Goal: Transaction & Acquisition: Book appointment/travel/reservation

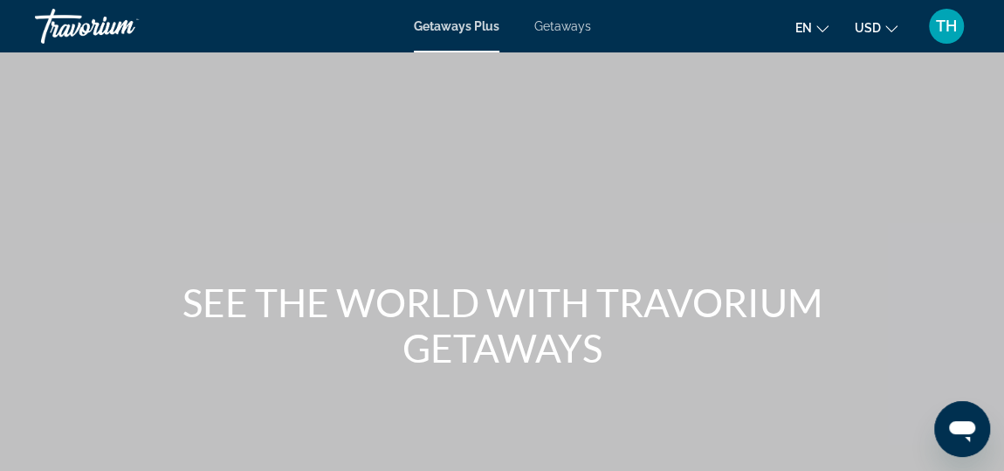
click at [436, 25] on span "Getaways Plus" at bounding box center [457, 26] width 86 height 14
click at [458, 25] on span "Getaways Plus" at bounding box center [457, 26] width 86 height 14
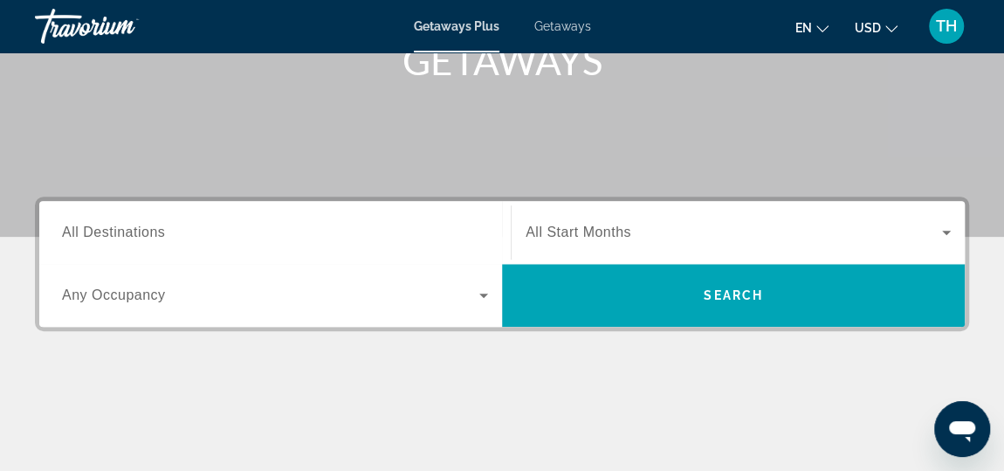
scroll to position [284, 0]
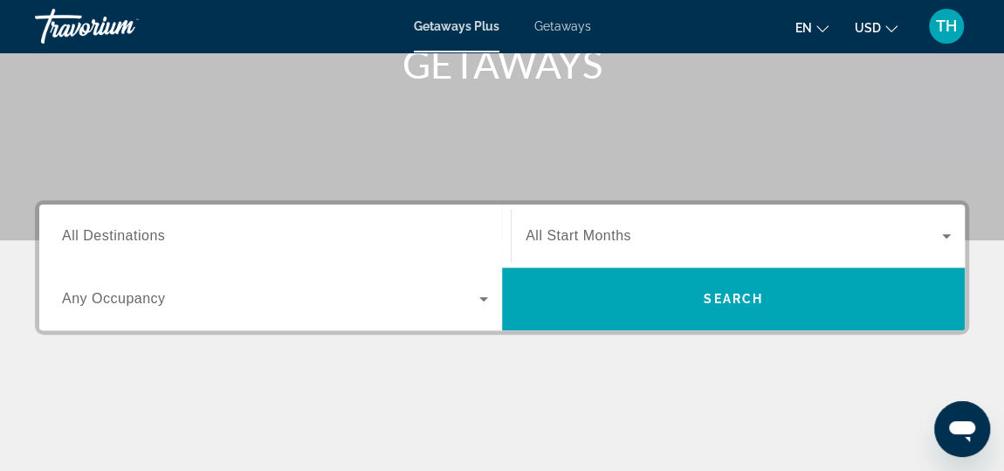
click at [134, 236] on span "All Destinations" at bounding box center [113, 235] width 103 height 15
click at [134, 236] on input "Destination All Destinations" at bounding box center [275, 236] width 426 height 21
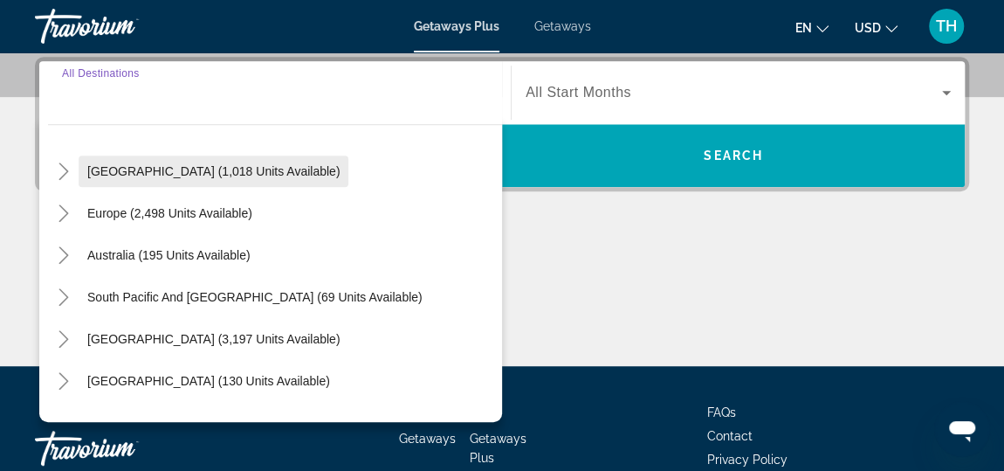
scroll to position [166, 0]
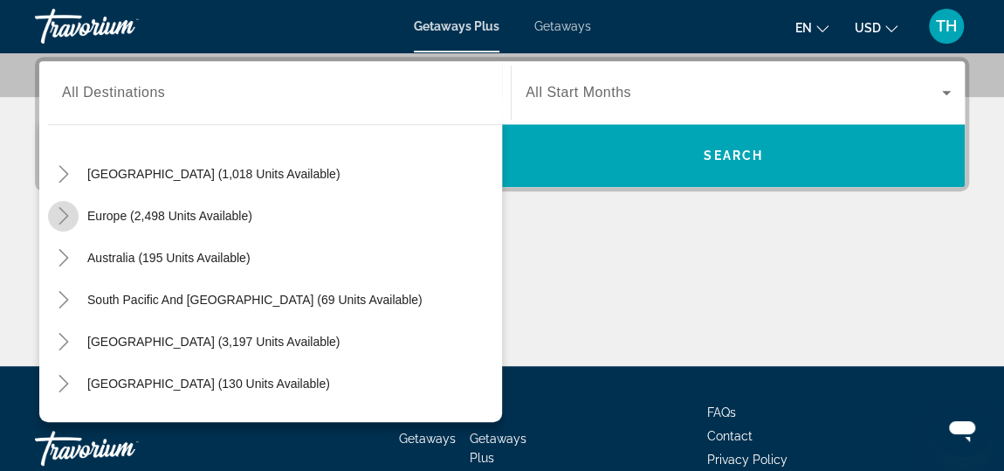
click at [62, 211] on icon "Toggle Europe (2,498 units available)" at bounding box center [63, 215] width 17 height 17
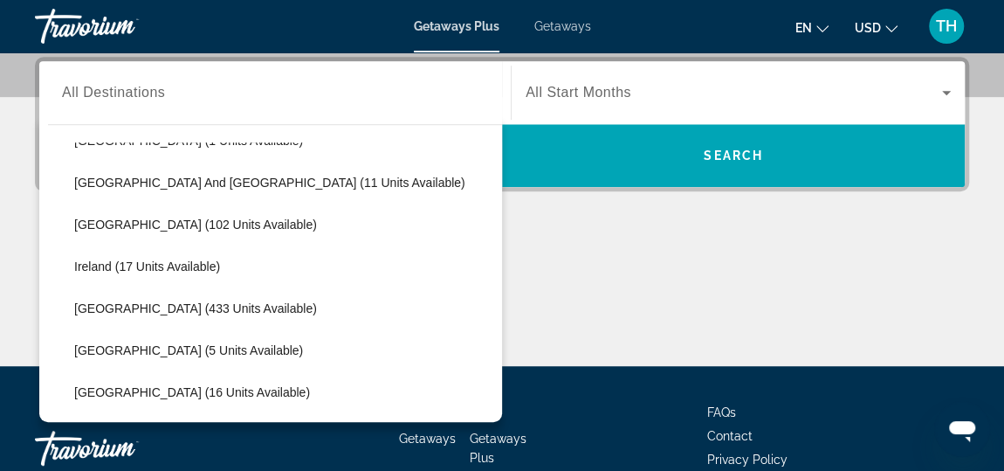
scroll to position [539, 0]
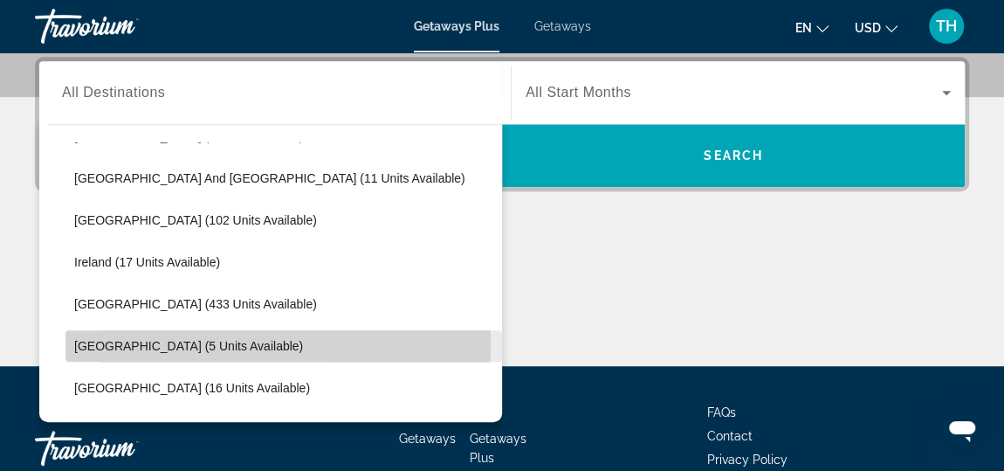
click at [74, 341] on span "[GEOGRAPHIC_DATA] (5 units available)" at bounding box center [188, 346] width 229 height 14
type input "**********"
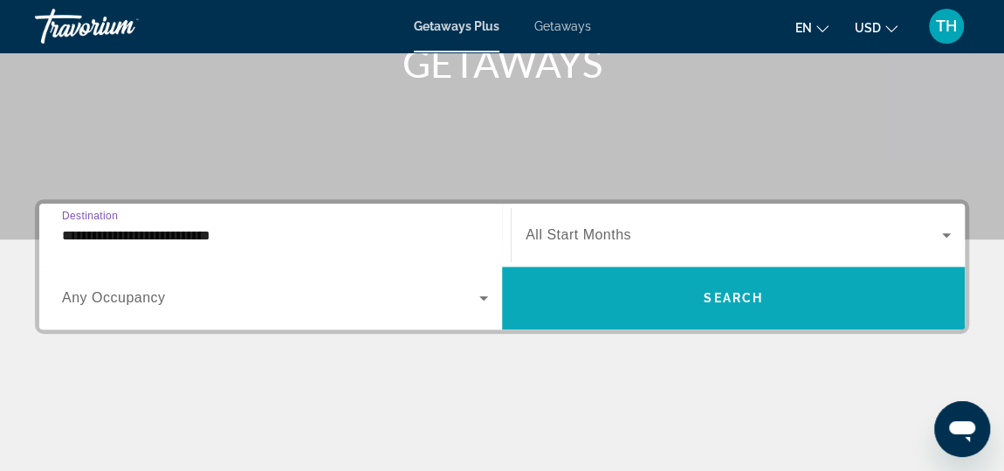
scroll to position [285, 0]
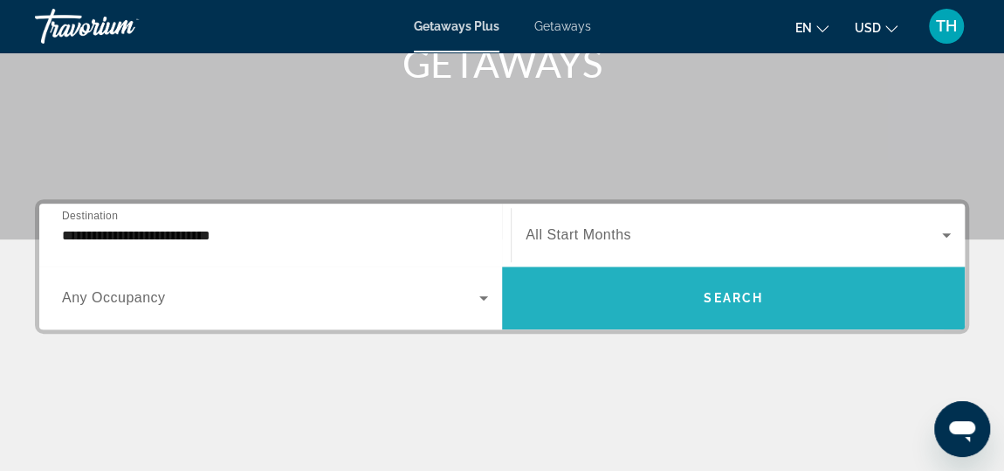
click at [748, 293] on span "Search" at bounding box center [733, 298] width 59 height 14
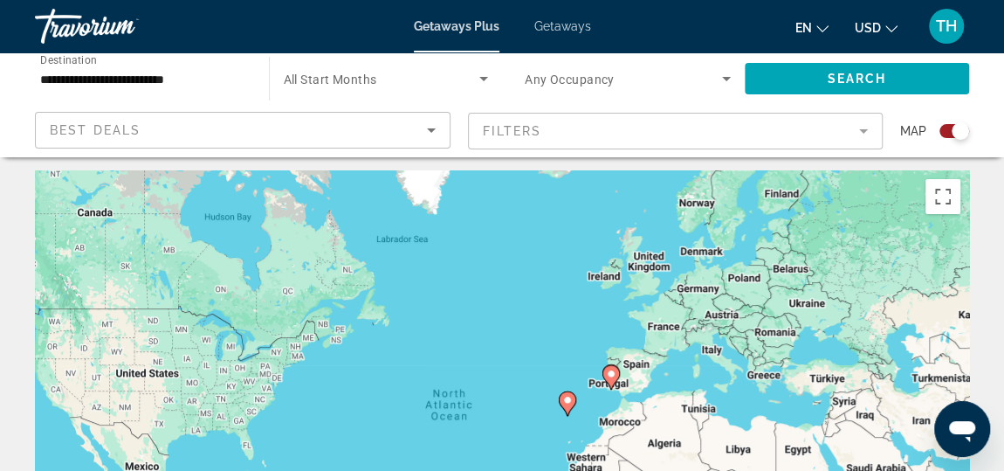
scroll to position [6, 0]
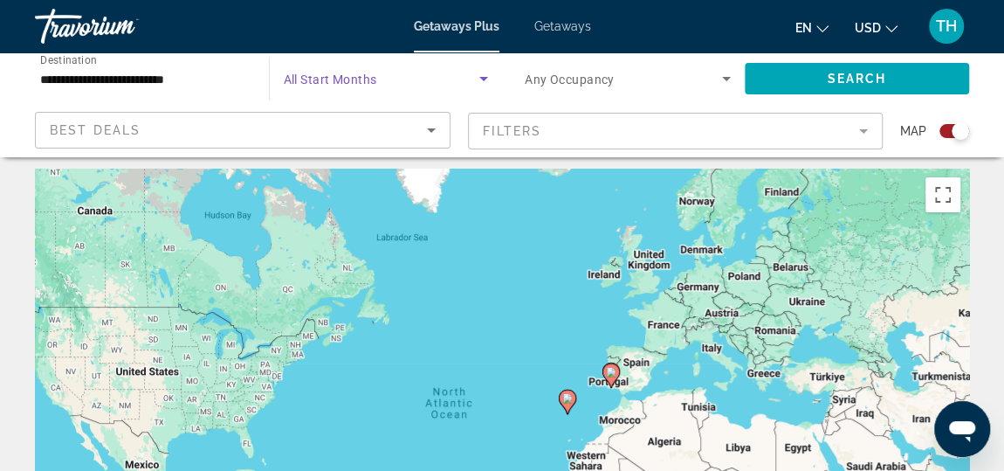
click at [403, 77] on span "Search widget" at bounding box center [382, 78] width 196 height 21
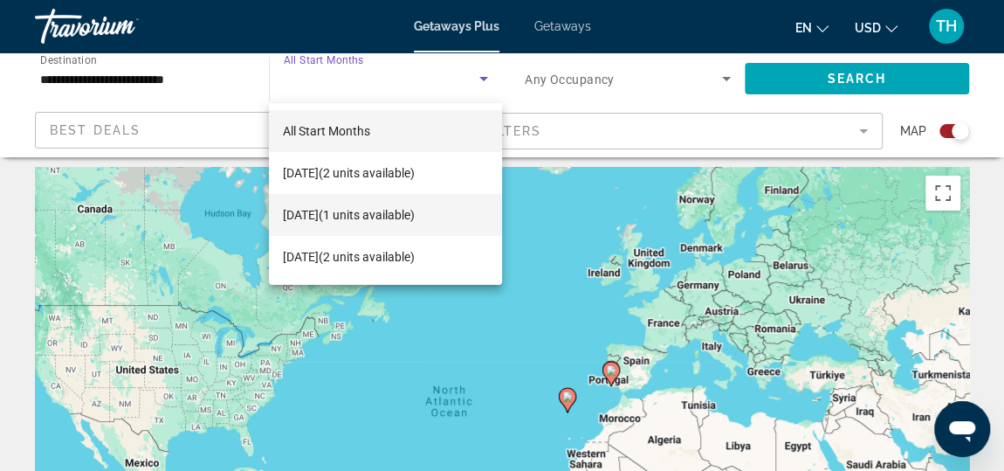
scroll to position [0, 0]
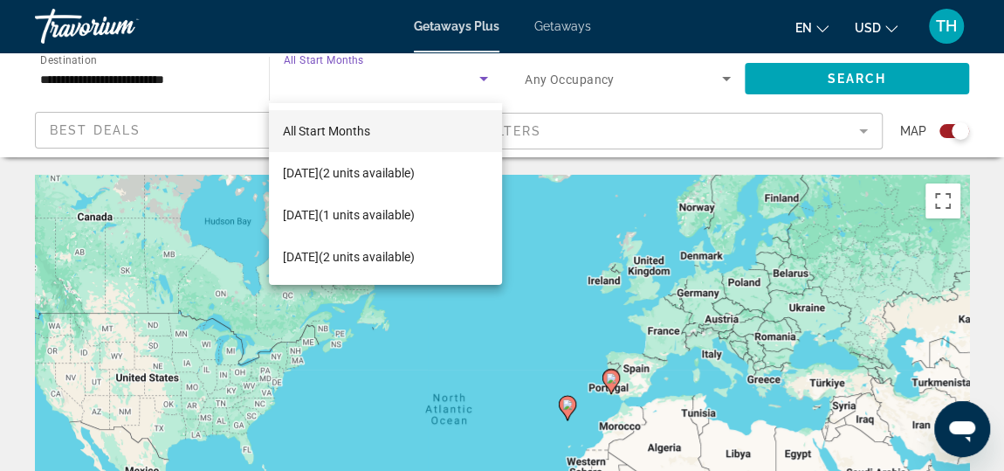
click at [483, 75] on div at bounding box center [502, 235] width 1004 height 471
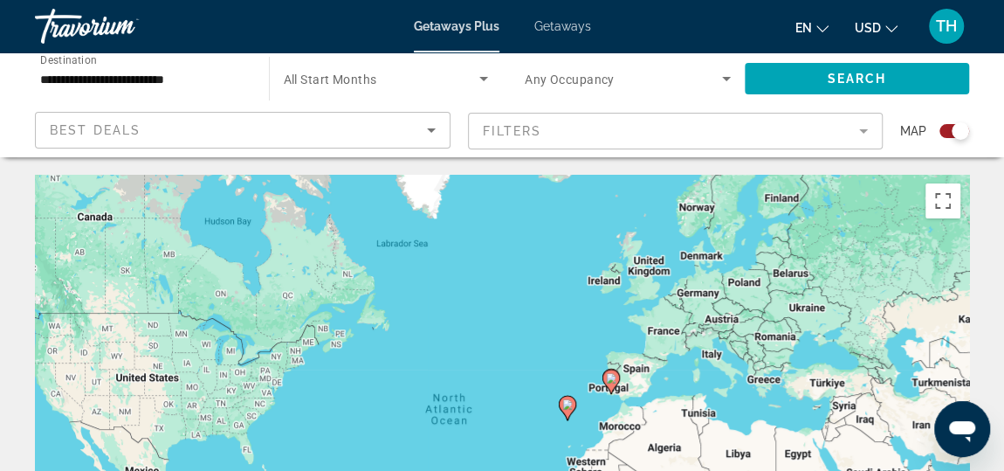
click at [373, 75] on span "All Start Months" at bounding box center [330, 79] width 93 height 14
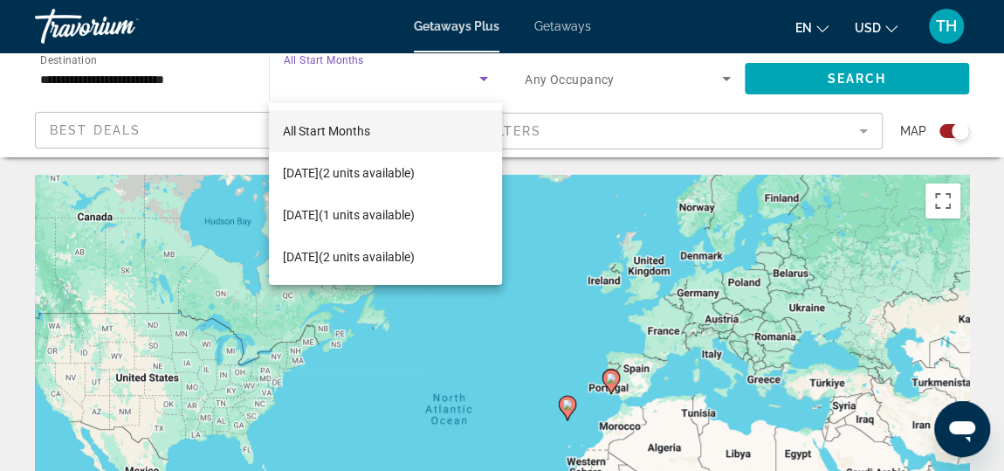
click at [234, 90] on div at bounding box center [502, 235] width 1004 height 471
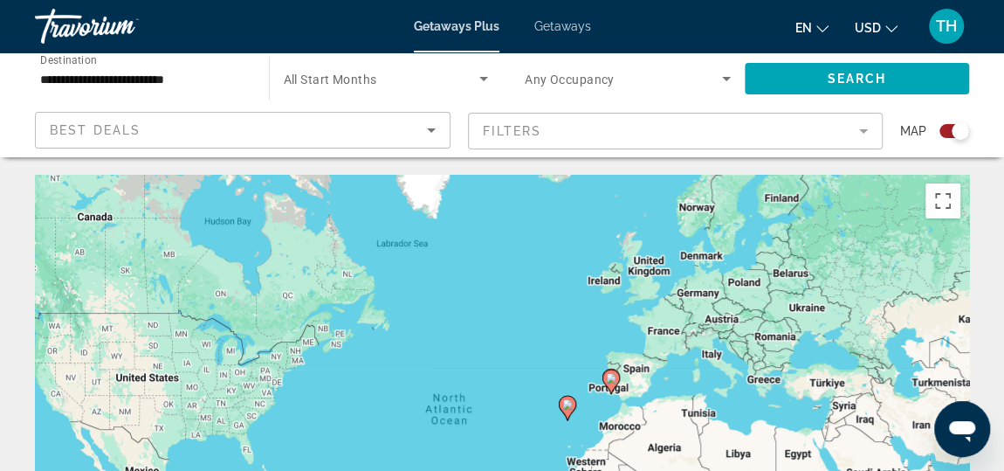
click at [567, 19] on span "Getaways" at bounding box center [562, 26] width 57 height 14
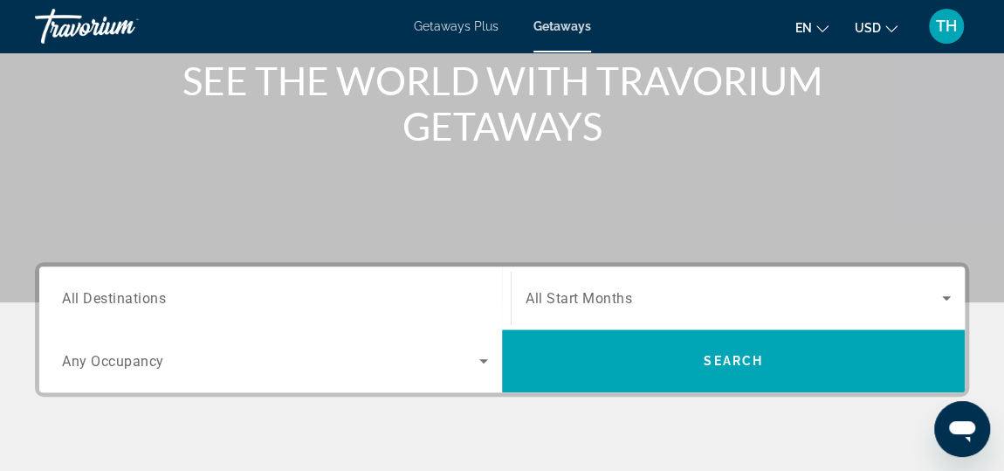
scroll to position [216, 0]
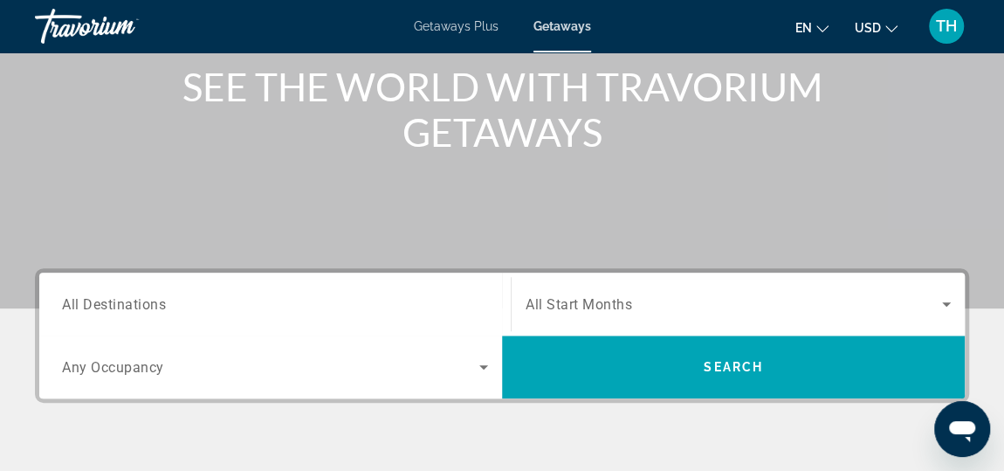
click at [149, 307] on span "All Destinations" at bounding box center [114, 303] width 104 height 17
click at [149, 307] on input "Destination All Destinations" at bounding box center [275, 304] width 426 height 21
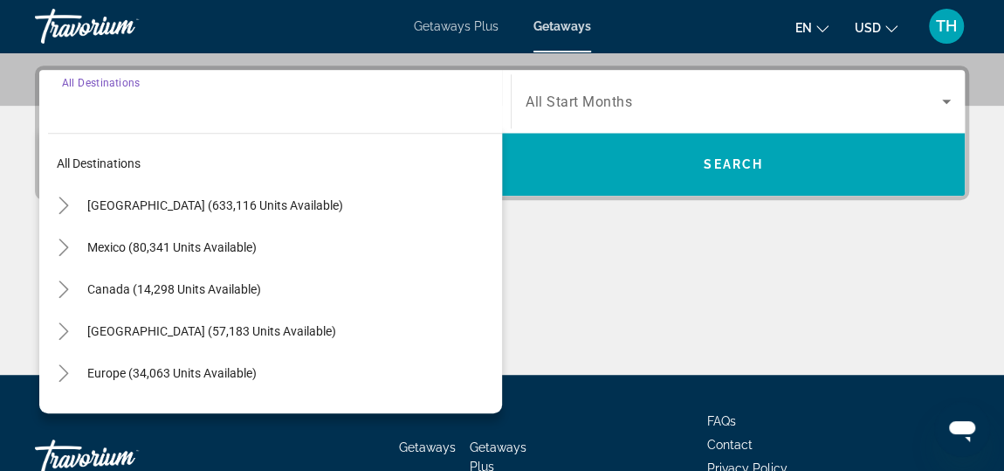
scroll to position [427, 0]
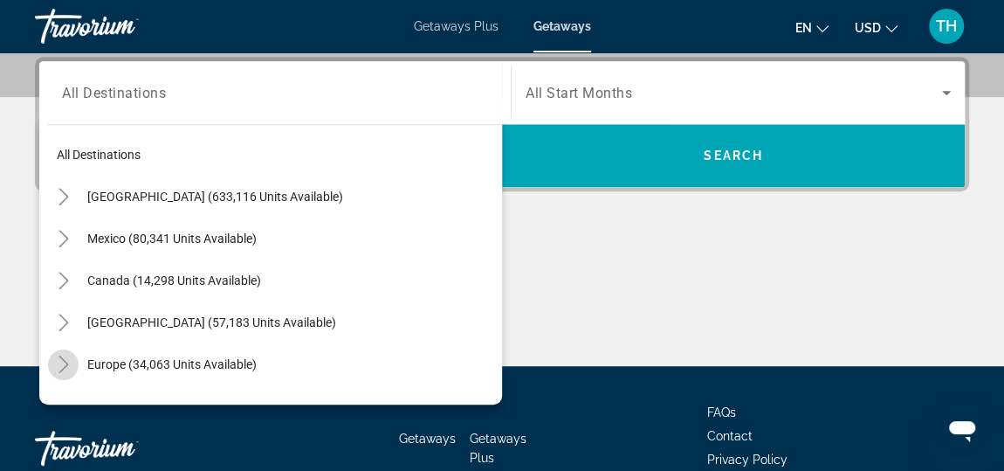
click at [63, 362] on icon "Toggle Europe (34,063 units available)" at bounding box center [63, 363] width 17 height 17
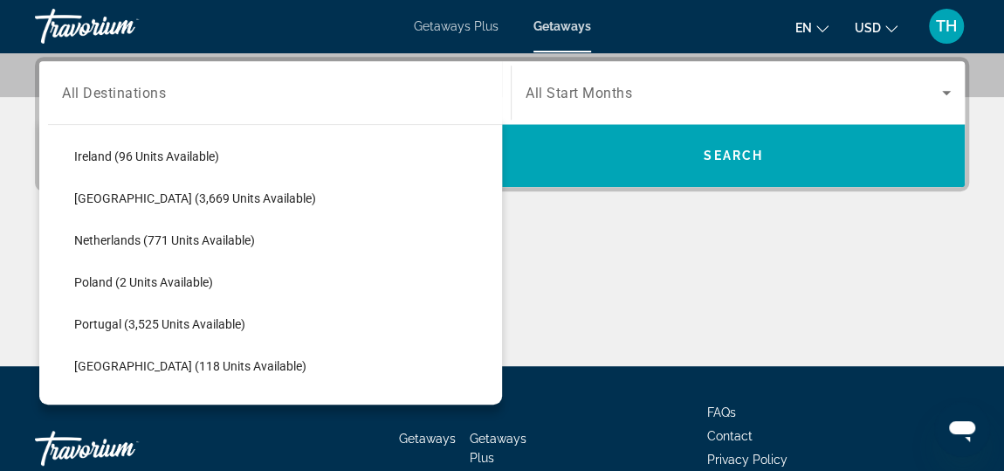
scroll to position [674, 0]
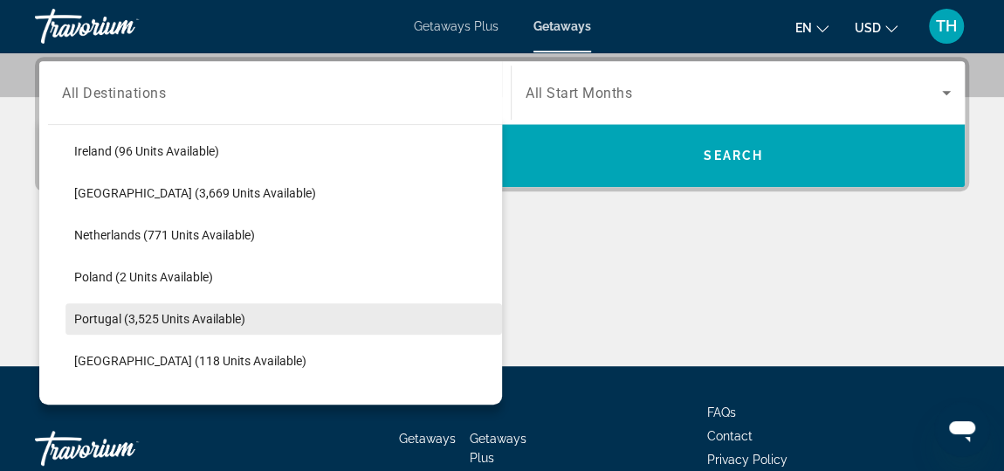
click at [110, 319] on span "Portugal (3,525 units available)" at bounding box center [159, 319] width 171 height 14
type input "**********"
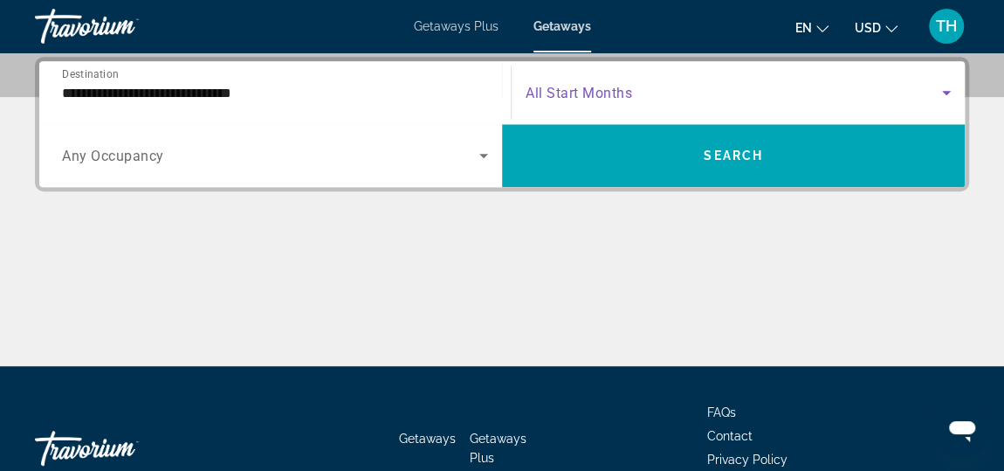
click at [948, 86] on icon "Search widget" at bounding box center [946, 92] width 21 height 21
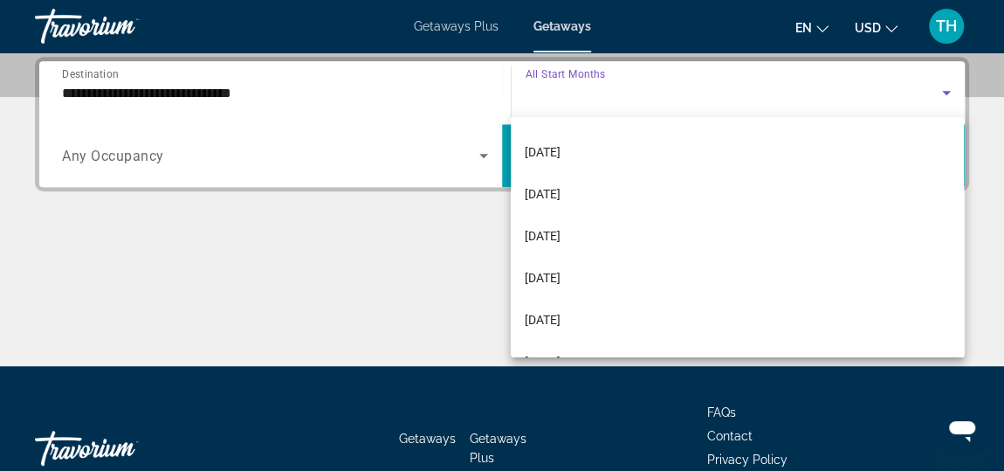
scroll to position [160, 0]
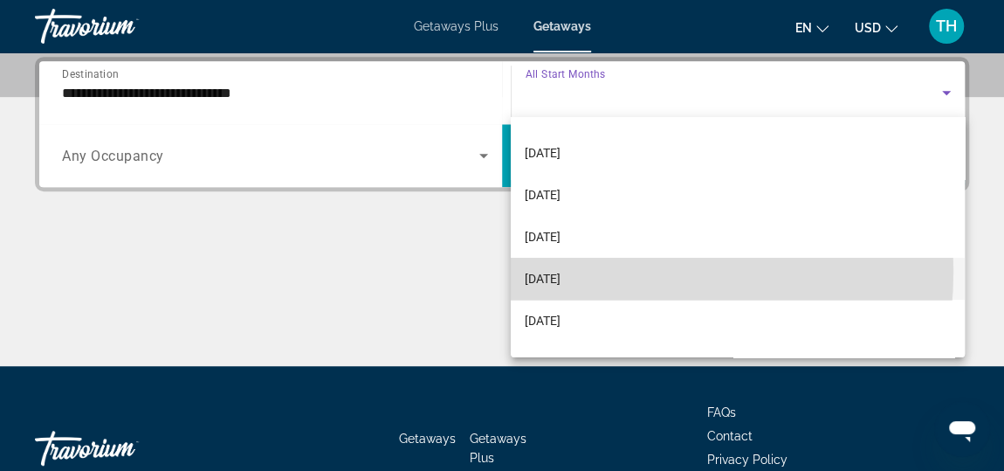
click at [561, 270] on span "[DATE]" at bounding box center [543, 278] width 36 height 21
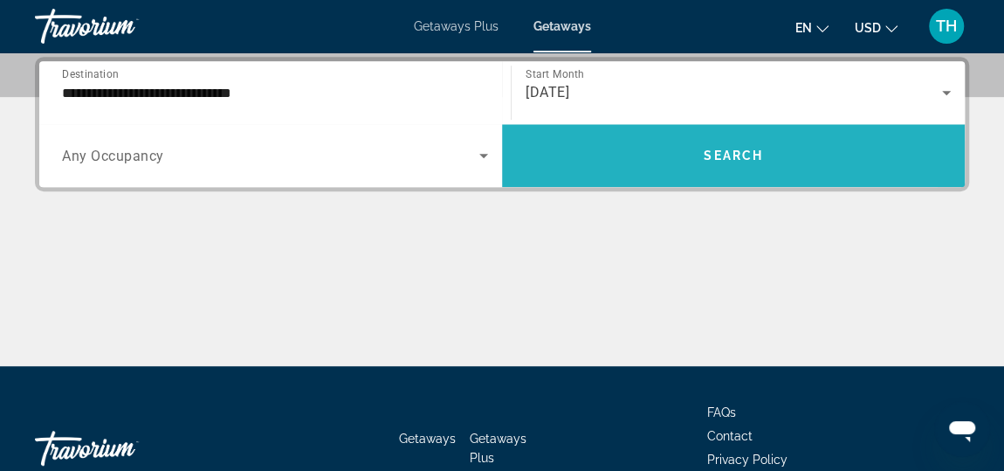
click at [730, 155] on span "Search" at bounding box center [733, 155] width 59 height 14
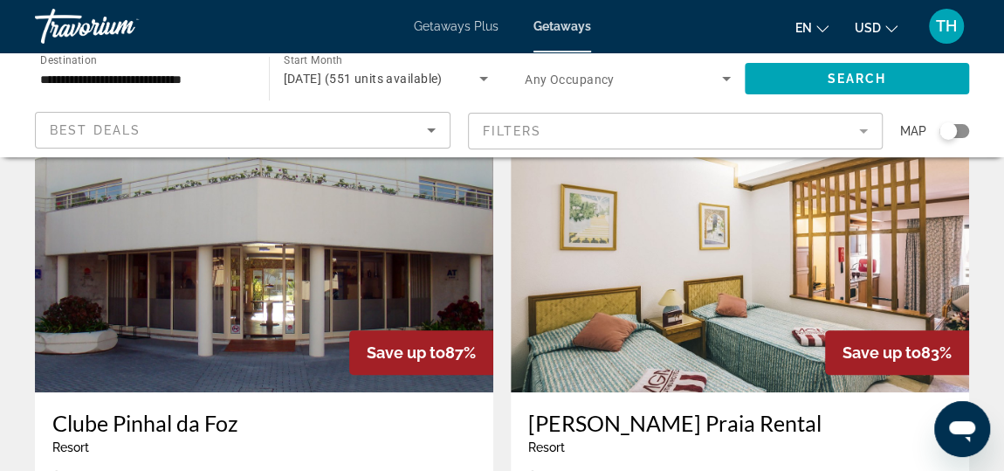
scroll to position [104, 0]
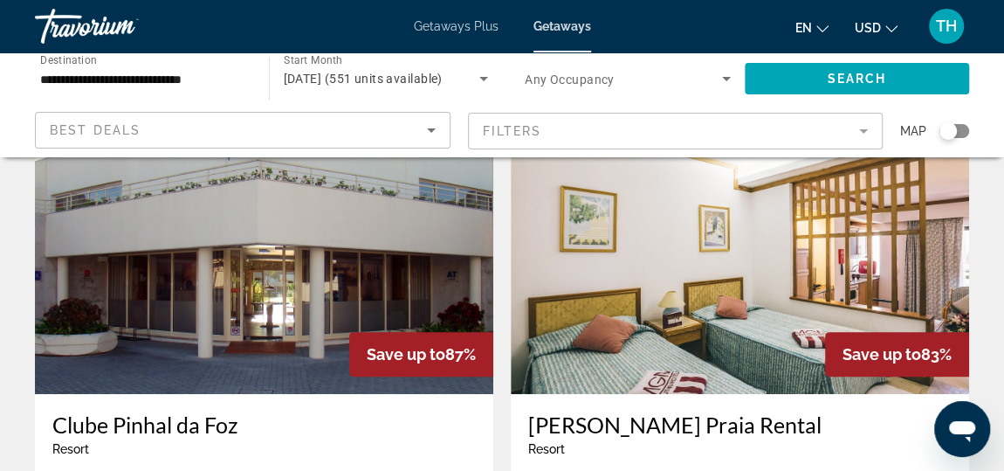
click at [862, 125] on mat-form-field "Filters" at bounding box center [676, 131] width 416 height 37
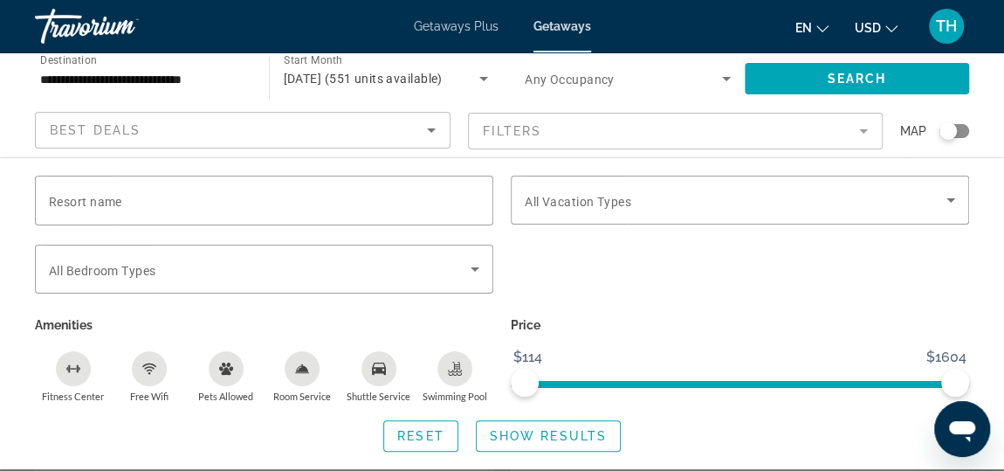
click at [736, 279] on div "Search widget" at bounding box center [740, 279] width 476 height 68
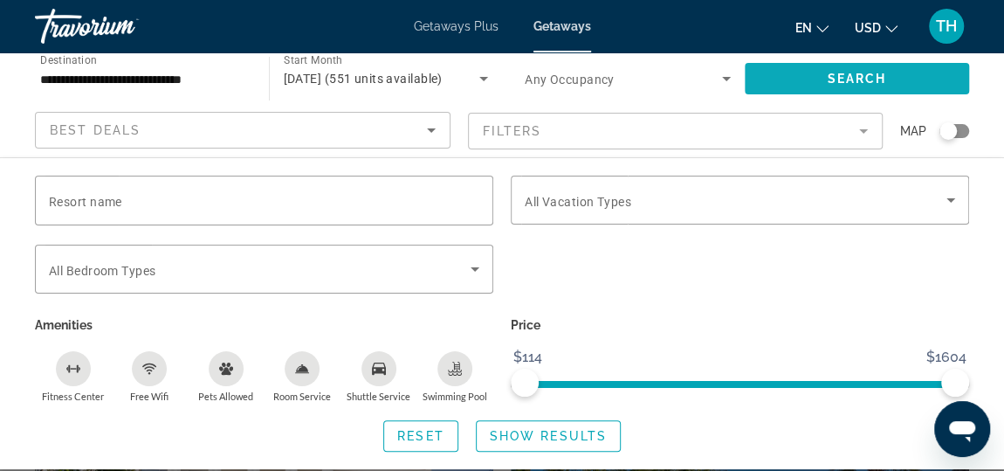
click at [858, 72] on span "Search" at bounding box center [856, 79] width 59 height 14
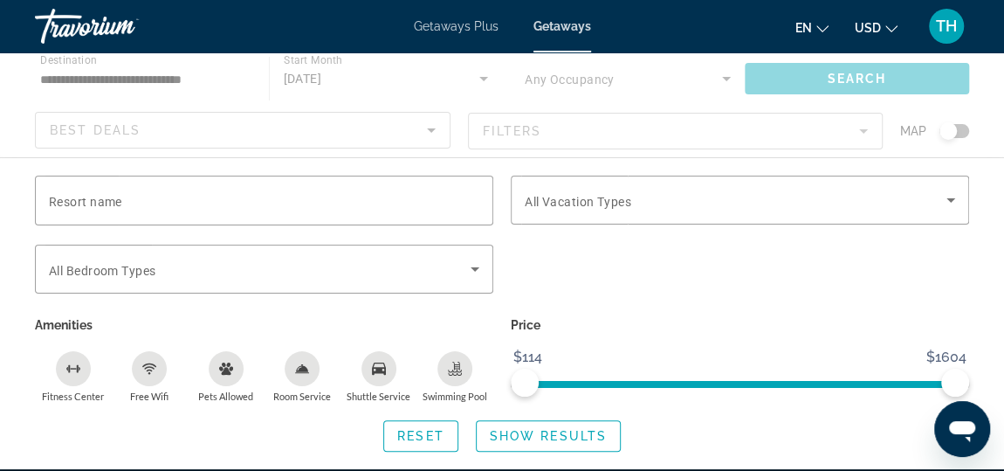
scroll to position [0, 0]
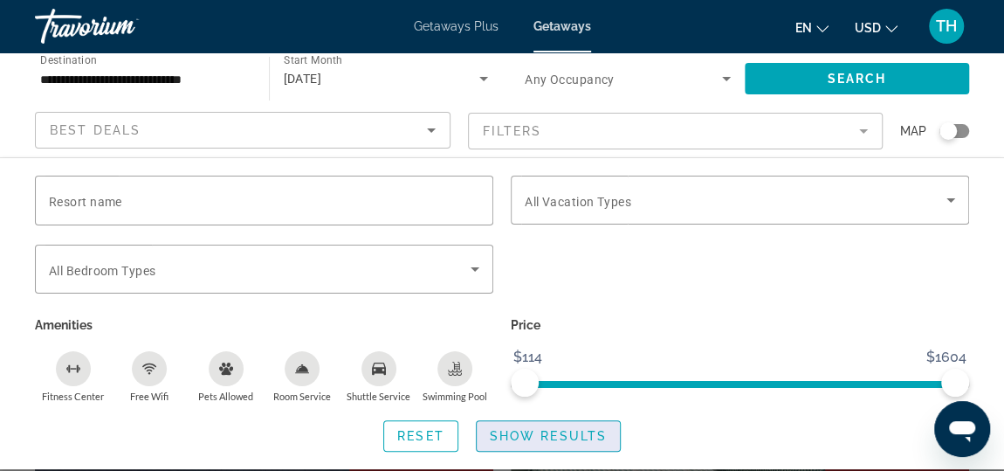
click at [536, 437] on span "Show Results" at bounding box center [548, 436] width 117 height 14
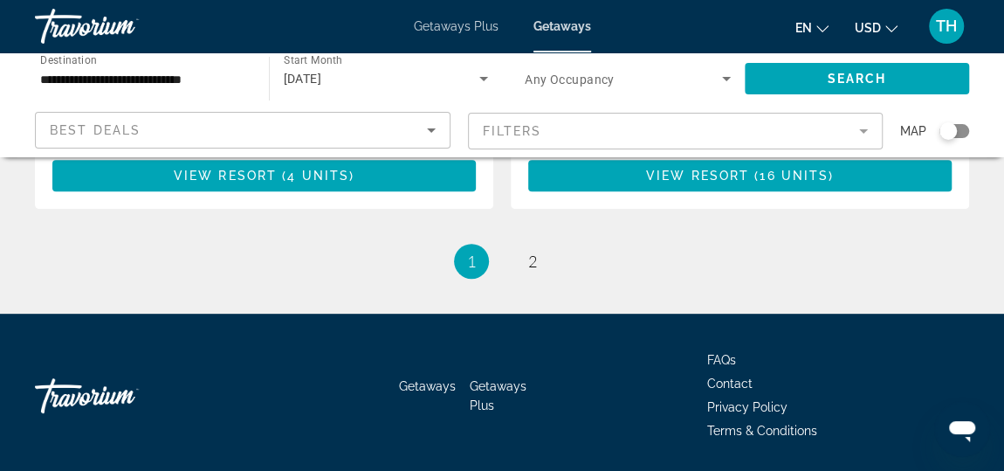
scroll to position [3591, 0]
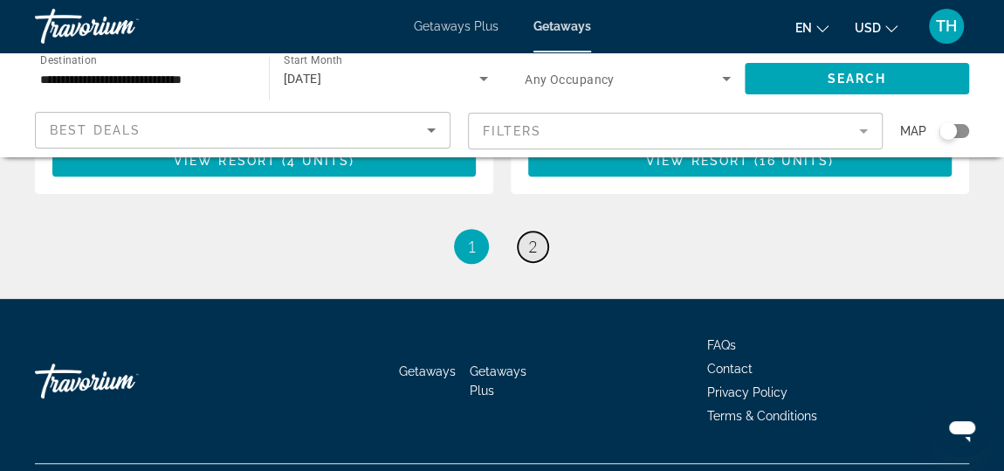
click at [538, 231] on link "page 2" at bounding box center [533, 246] width 31 height 31
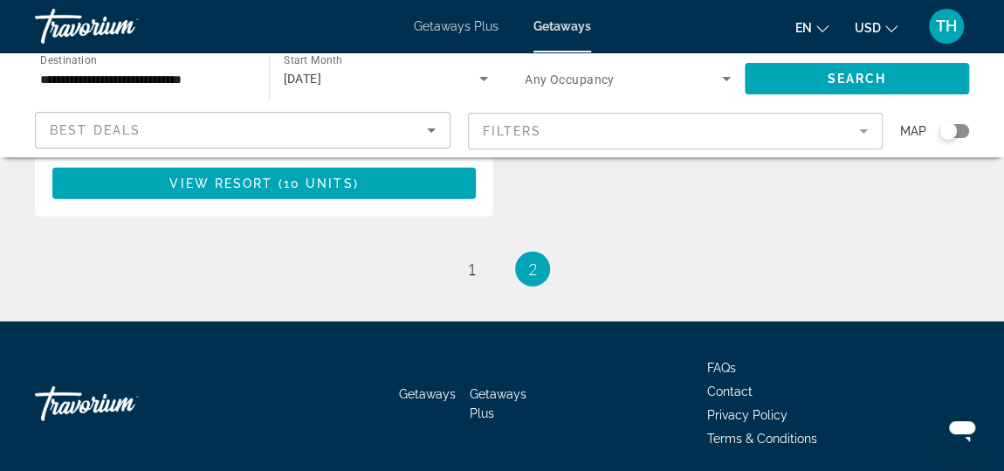
scroll to position [2431, 0]
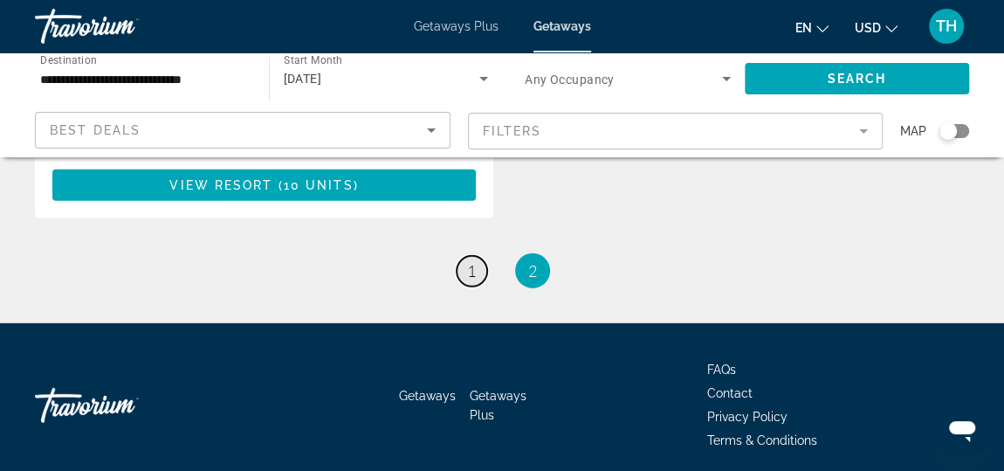
click at [475, 261] on span "1" at bounding box center [471, 270] width 9 height 19
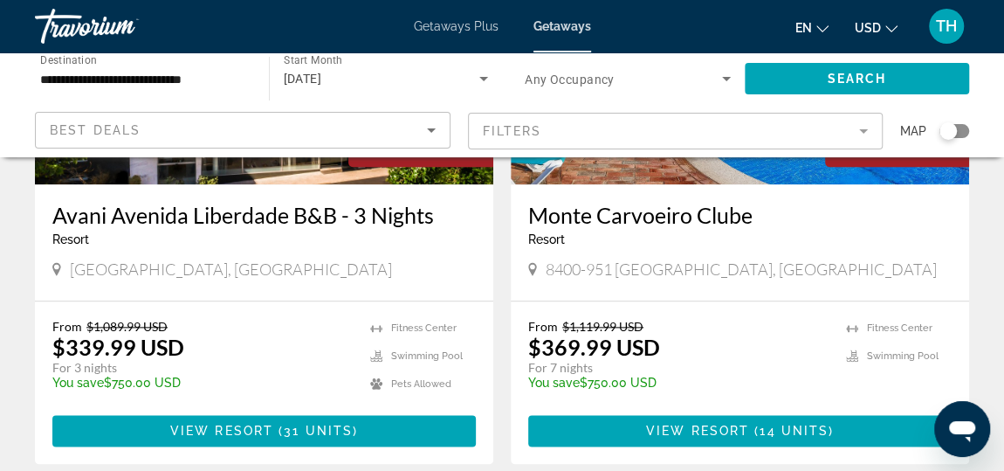
scroll to position [901, 0]
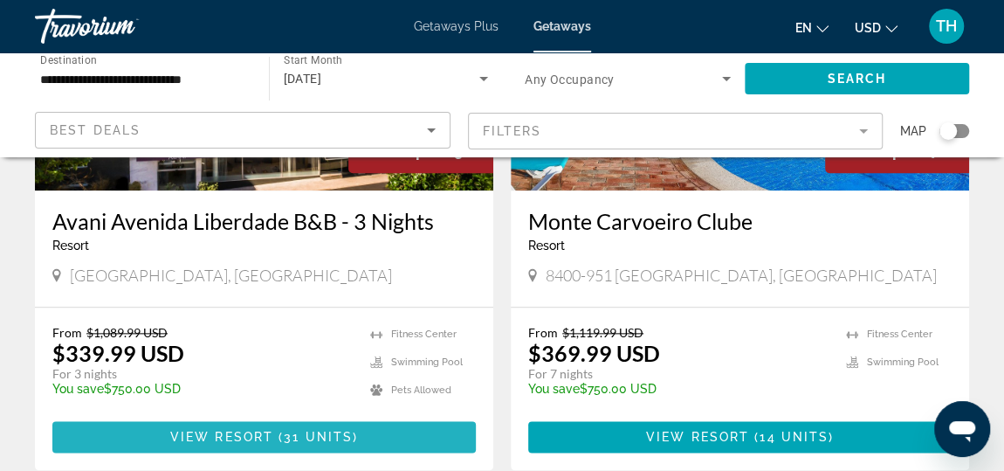
click at [279, 440] on span "( 31 units )" at bounding box center [315, 437] width 85 height 14
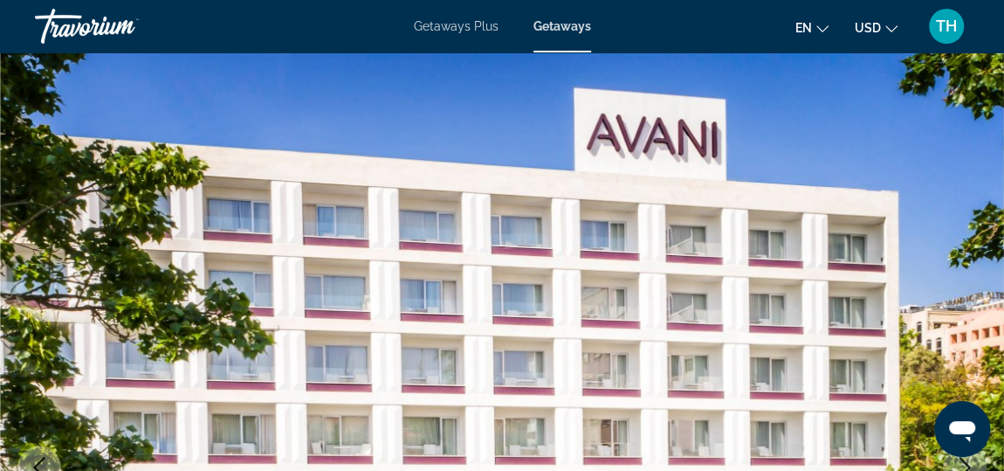
scroll to position [6, 0]
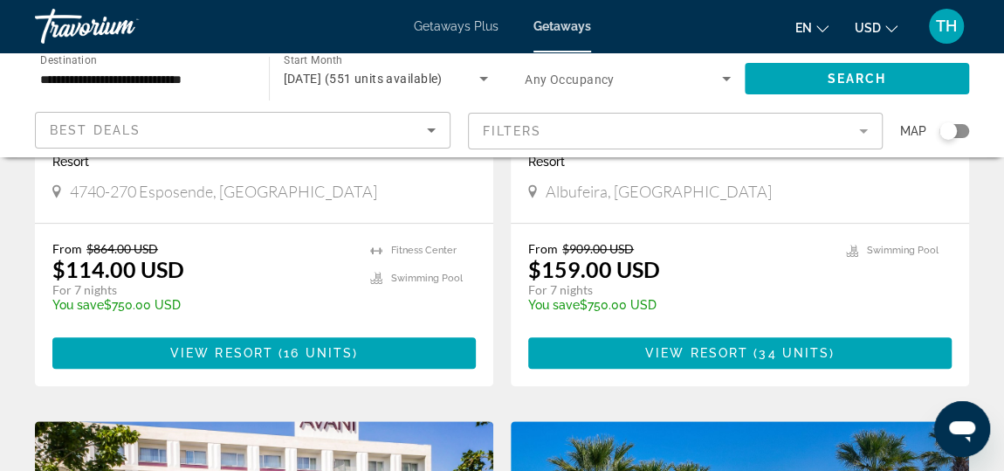
scroll to position [389, 0]
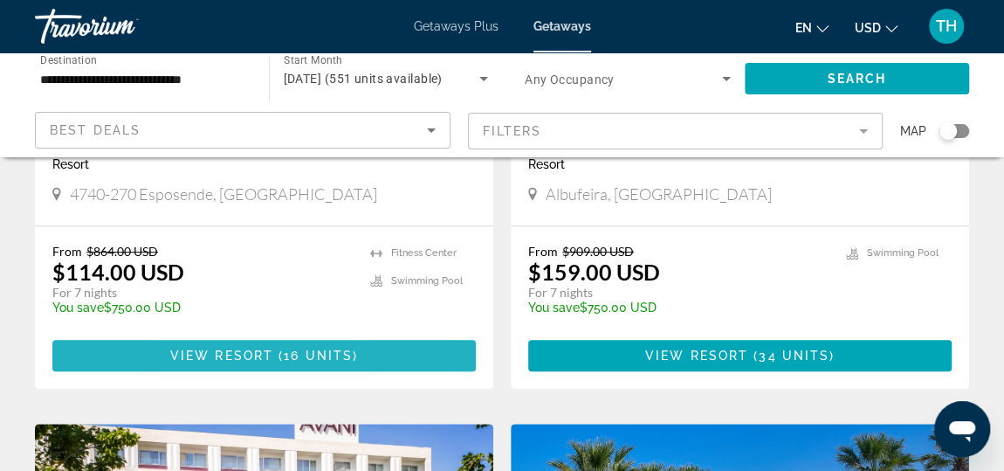
click at [202, 354] on span "View Resort" at bounding box center [221, 355] width 103 height 14
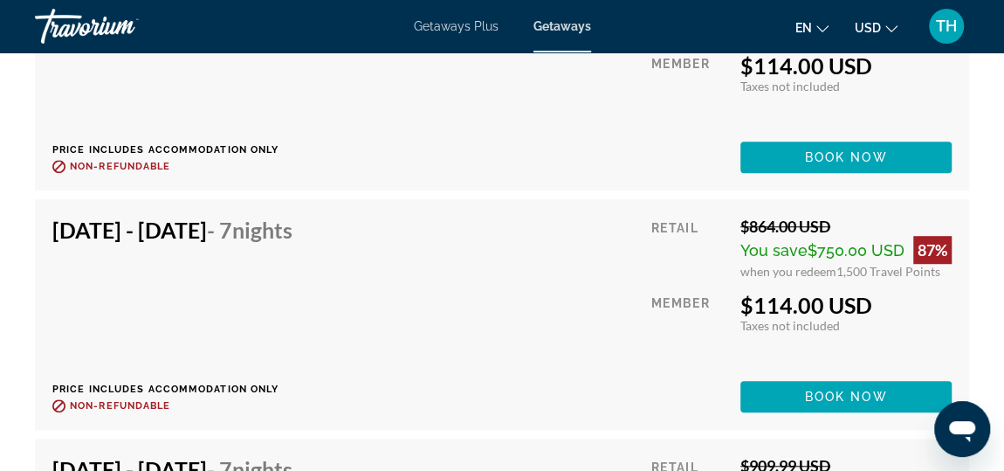
scroll to position [3760, 0]
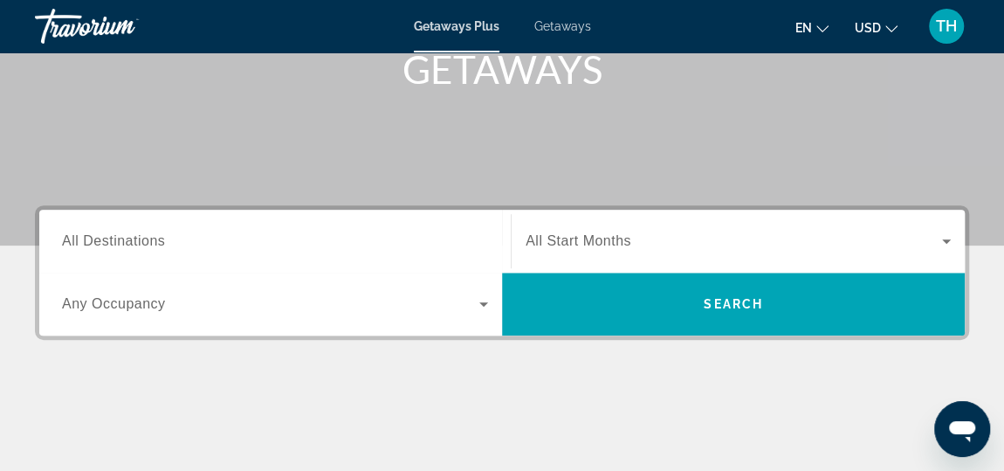
scroll to position [278, 0]
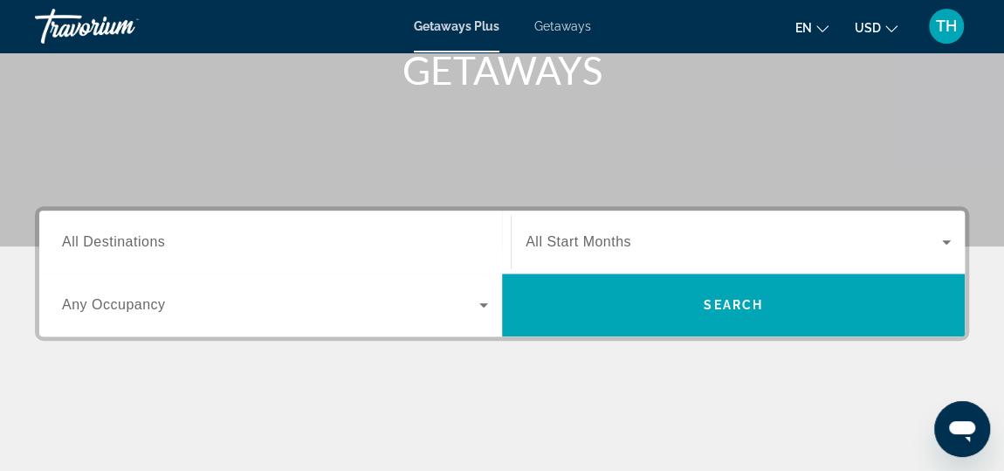
click at [121, 244] on span "All Destinations" at bounding box center [113, 241] width 103 height 15
click at [121, 244] on input "Destination All Destinations" at bounding box center [275, 242] width 426 height 21
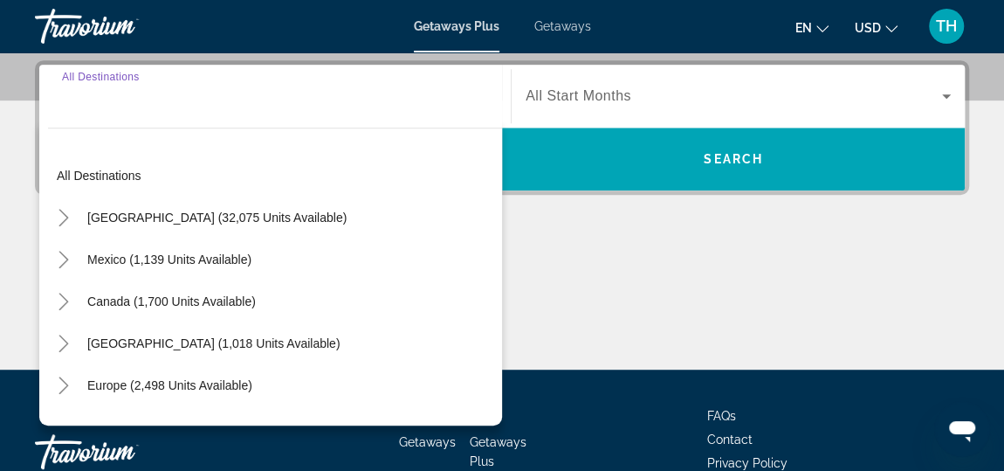
scroll to position [427, 0]
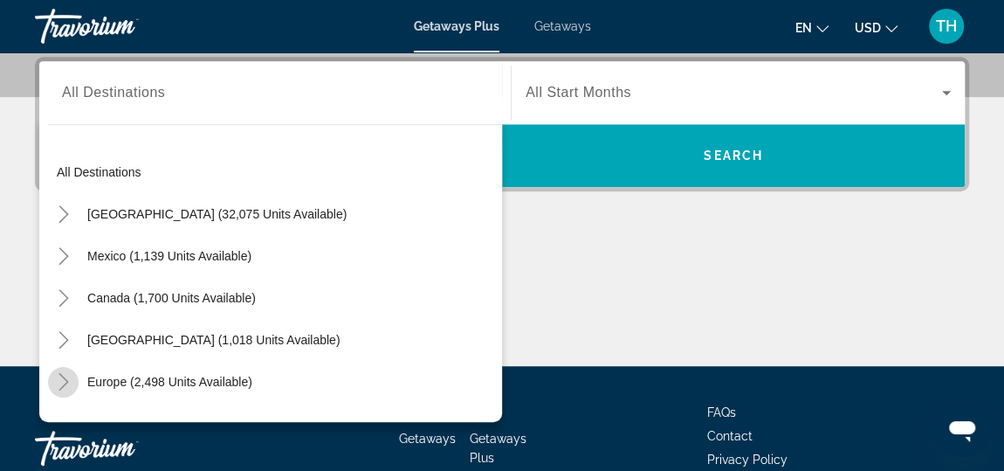
click at [66, 383] on icon "Toggle Europe (2,498 units available)" at bounding box center [63, 381] width 17 height 17
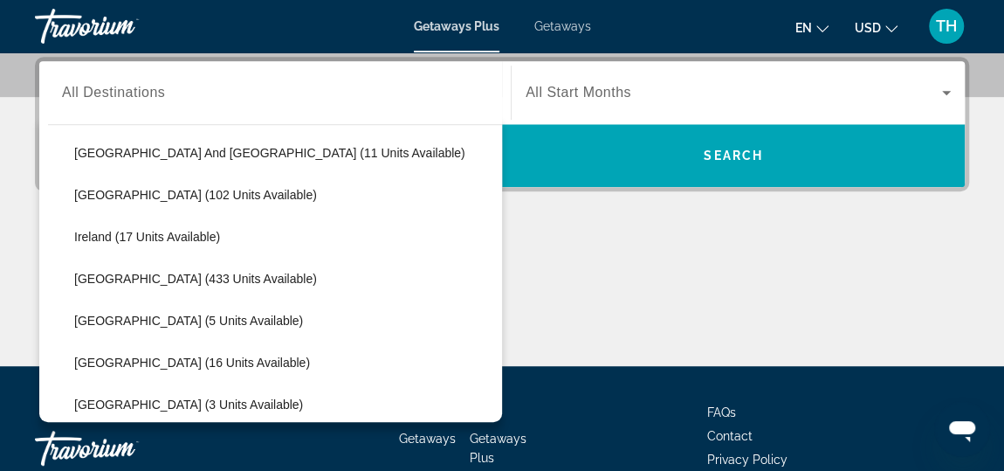
scroll to position [563, 0]
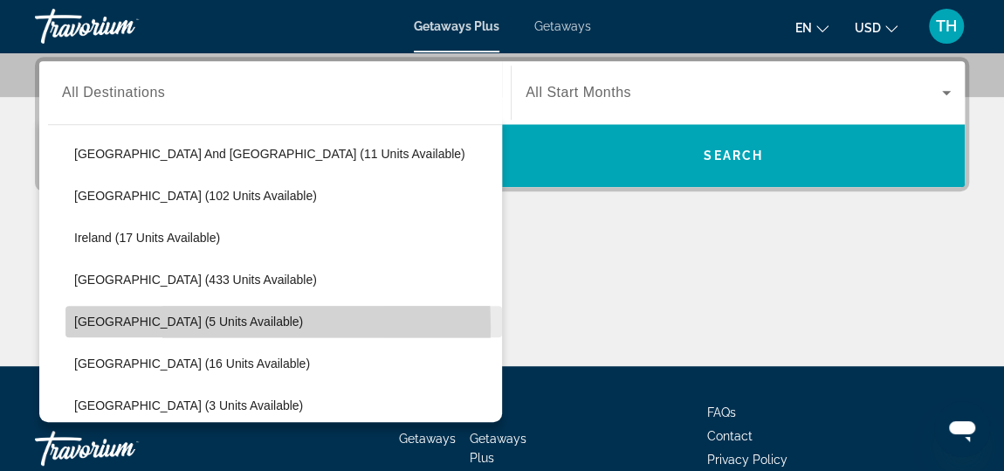
click at [104, 326] on span "[GEOGRAPHIC_DATA] (5 units available)" at bounding box center [188, 321] width 229 height 14
type input "**********"
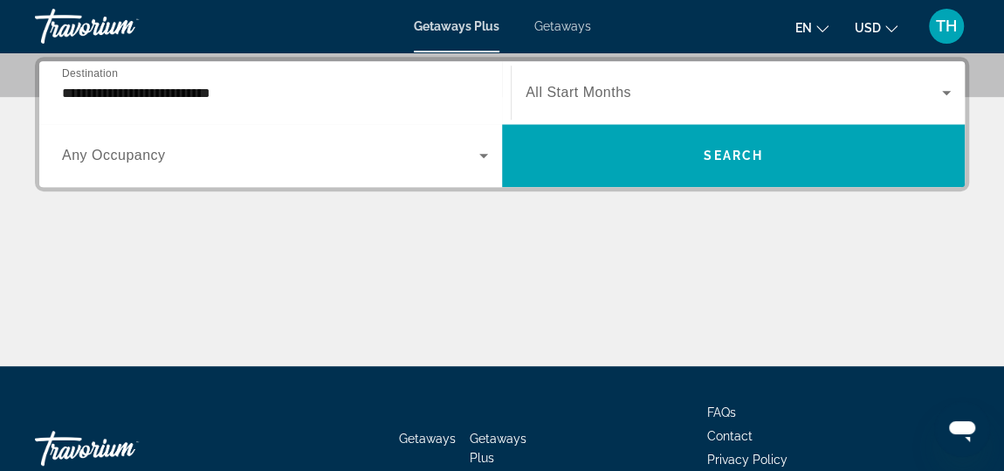
click at [565, 30] on span "Getaways" at bounding box center [562, 26] width 57 height 14
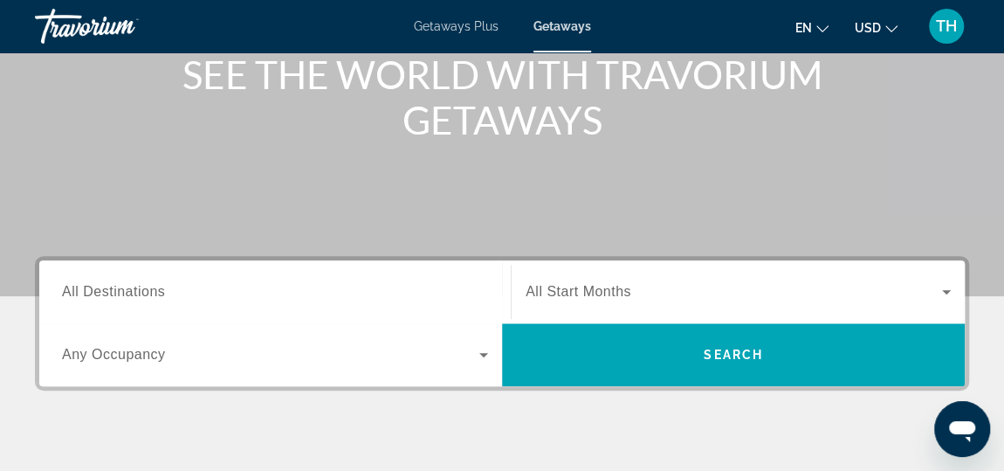
scroll to position [258, 0]
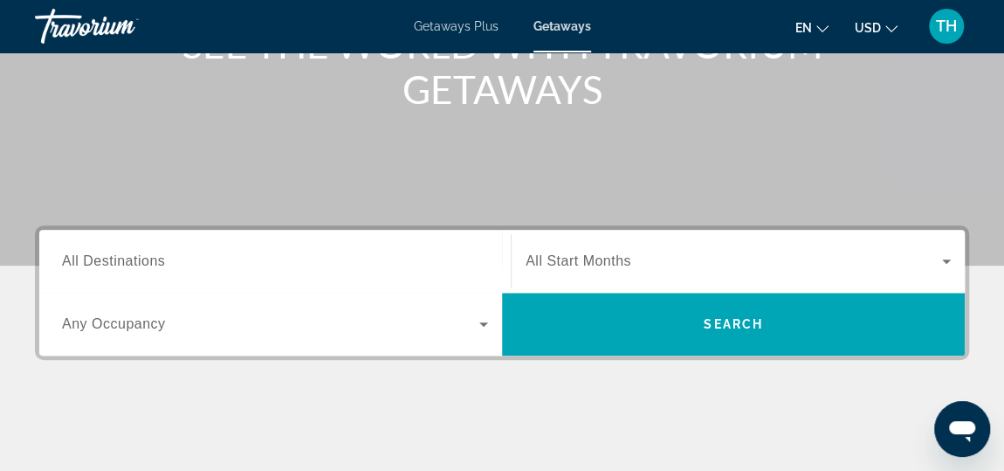
click at [136, 259] on span "All Destinations" at bounding box center [113, 260] width 103 height 15
click at [136, 259] on input "Destination All Destinations" at bounding box center [275, 262] width 426 height 21
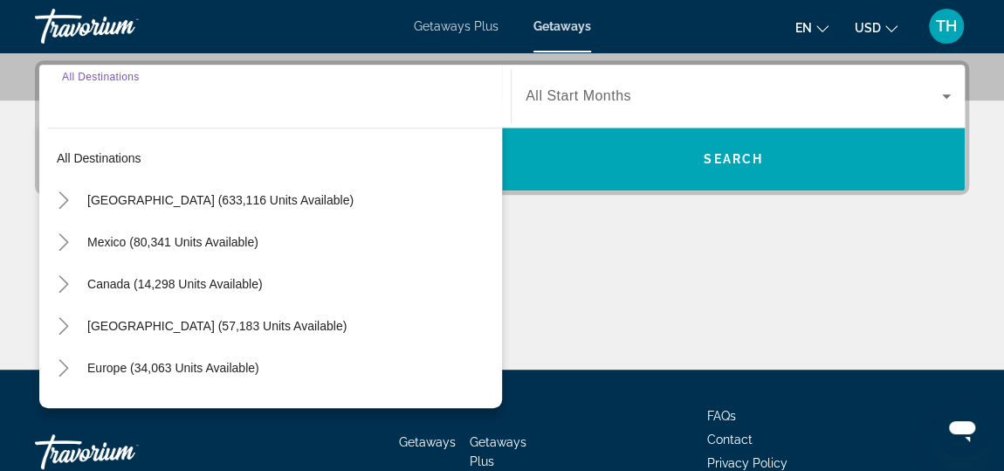
scroll to position [427, 0]
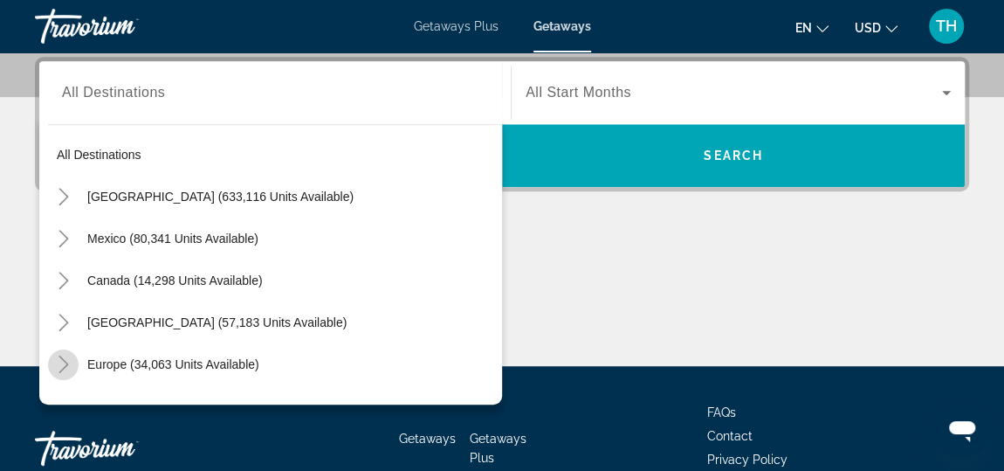
click at [67, 357] on icon "Toggle Europe (34,063 units available)" at bounding box center [63, 363] width 17 height 17
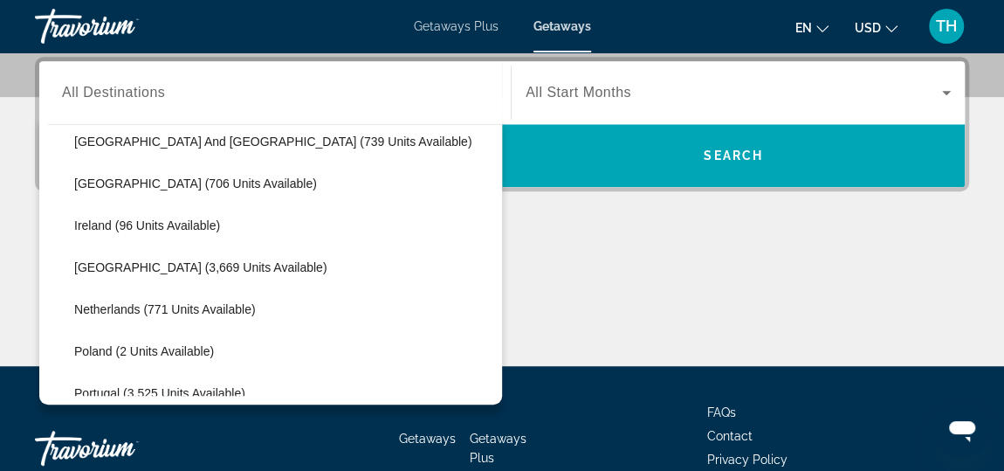
scroll to position [607, 0]
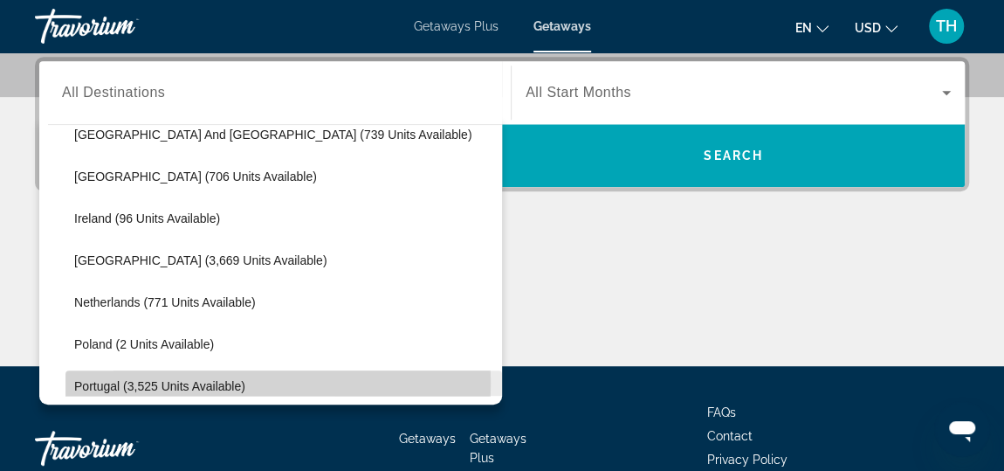
click at [79, 382] on span "Portugal (3,525 units available)" at bounding box center [159, 386] width 171 height 14
type input "**********"
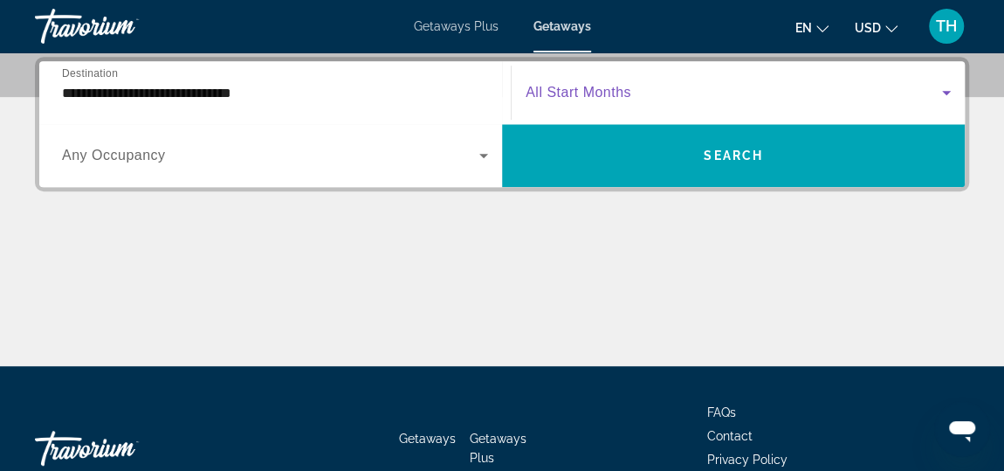
click at [949, 89] on icon "Search widget" at bounding box center [946, 92] width 21 height 21
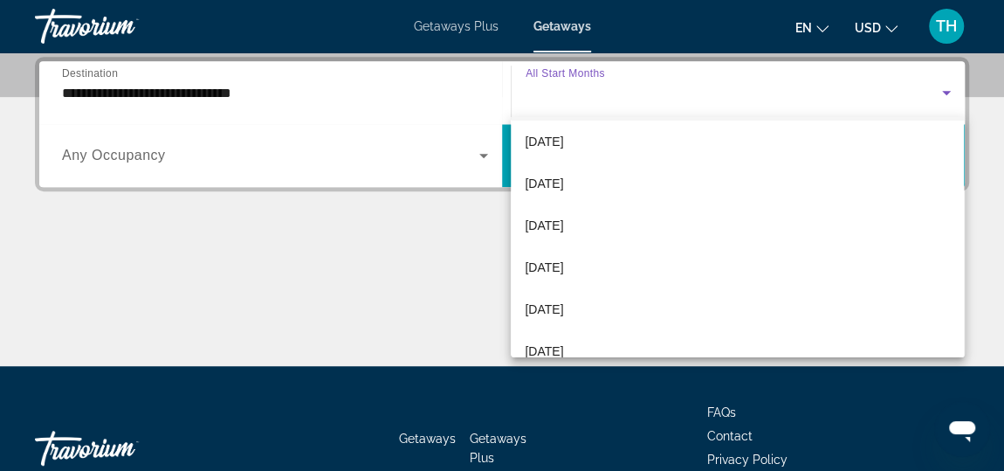
scroll to position [141, 0]
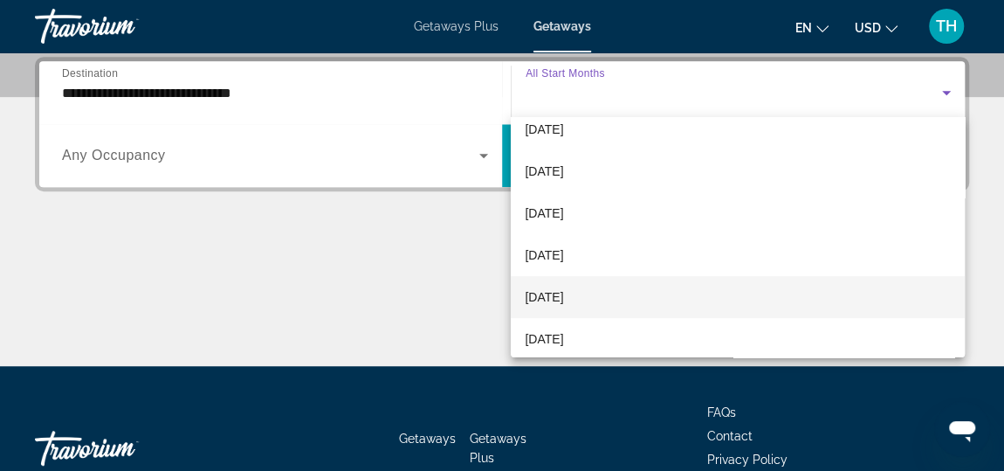
click at [600, 291] on mat-option "[DATE]" at bounding box center [737, 297] width 453 height 42
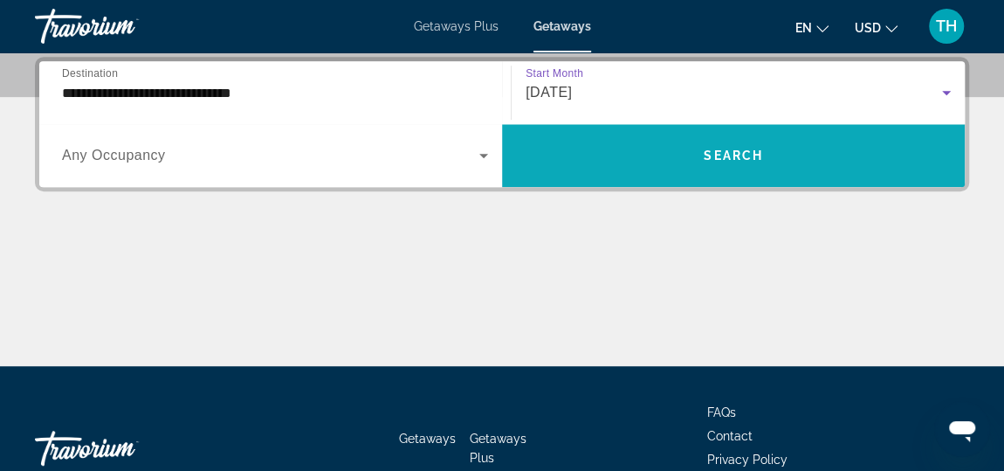
click at [707, 153] on span "Search" at bounding box center [733, 155] width 59 height 14
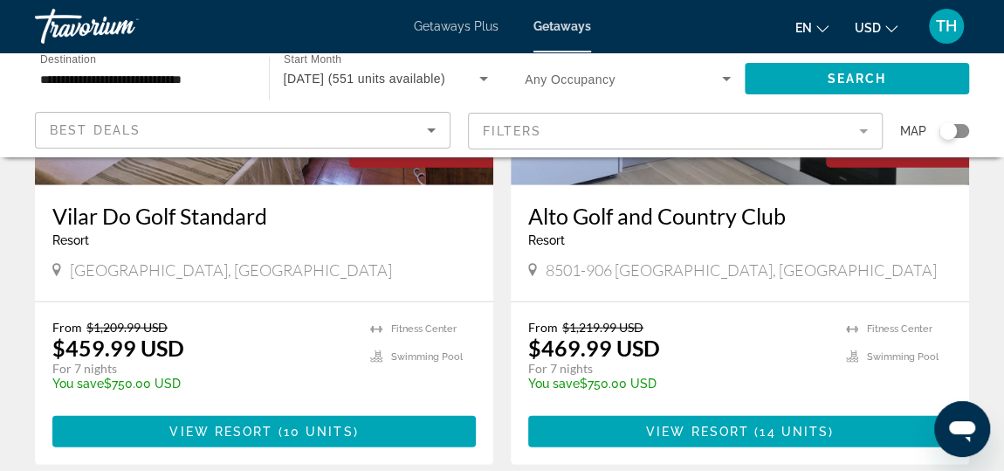
scroll to position [2112, 0]
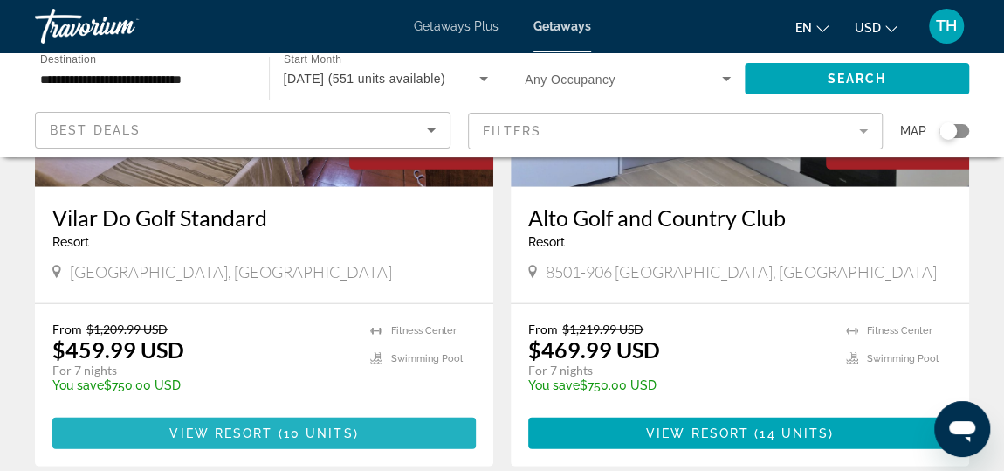
click at [341, 426] on span "10 units" at bounding box center [319, 433] width 70 height 14
